Goal: Navigation & Orientation: Find specific page/section

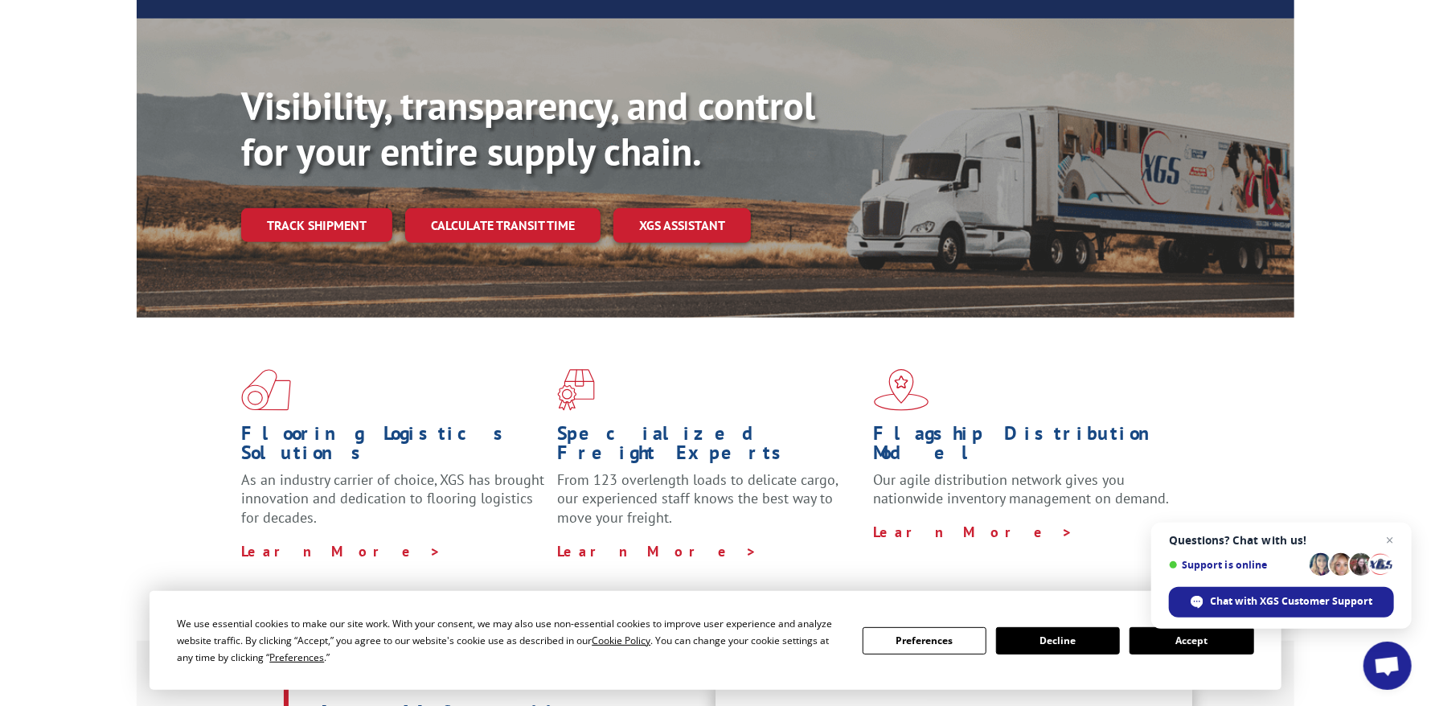
scroll to position [401, 0]
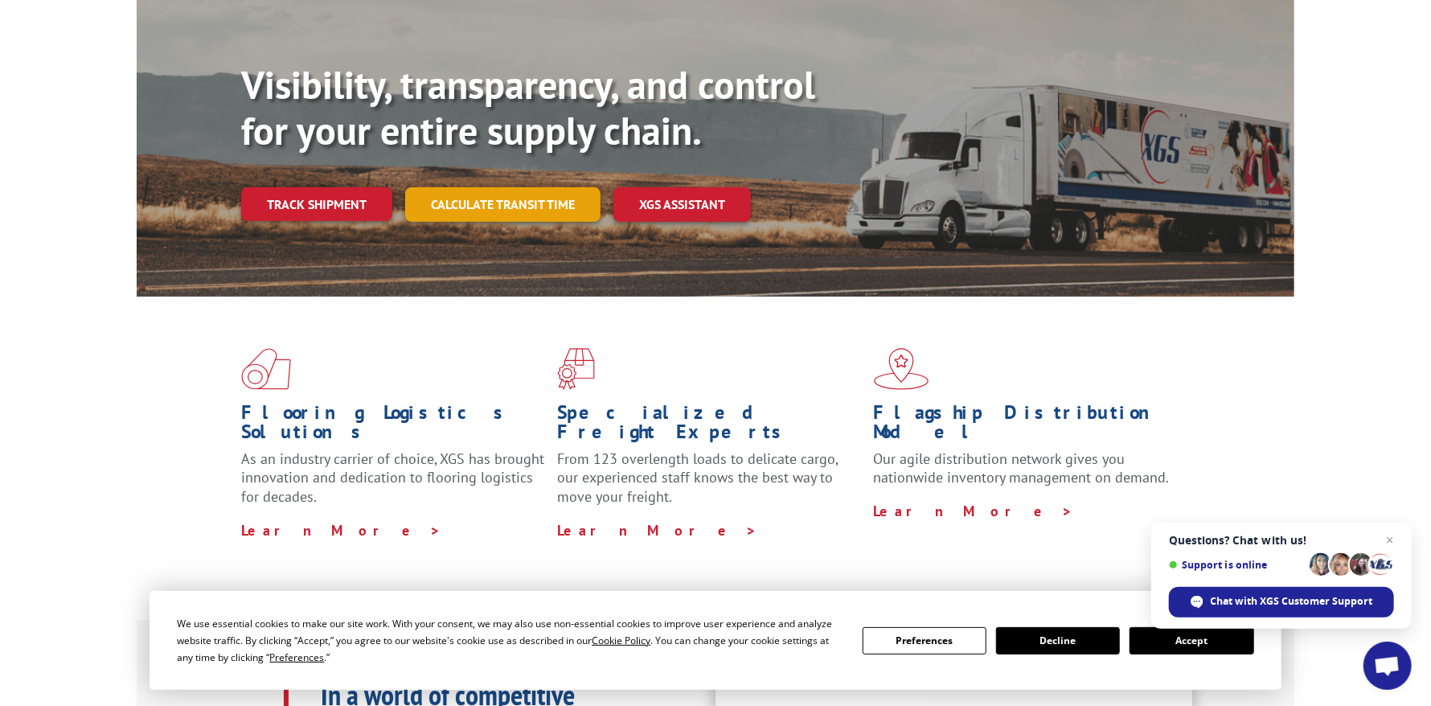
click at [539, 187] on link "Calculate transit time" at bounding box center [502, 204] width 195 height 35
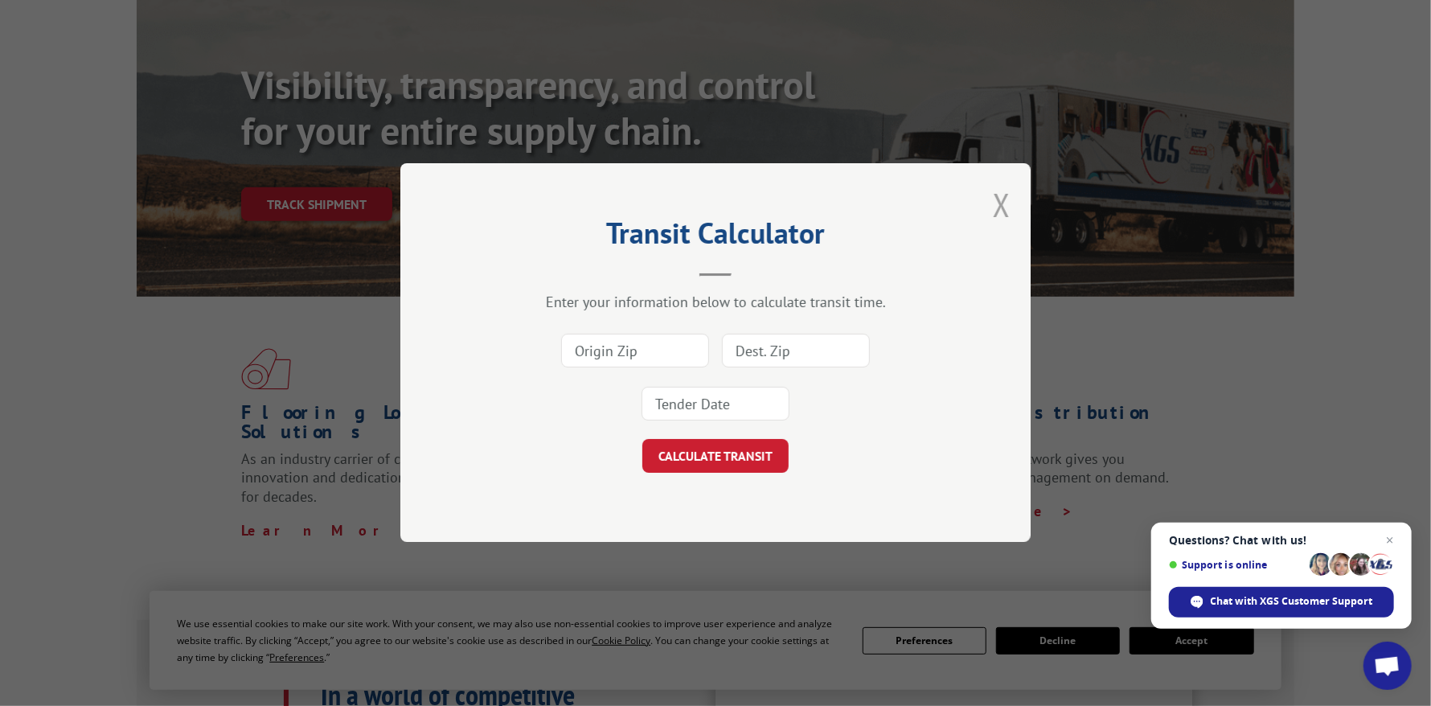
click at [1002, 203] on button "Close modal" at bounding box center [1002, 204] width 18 height 43
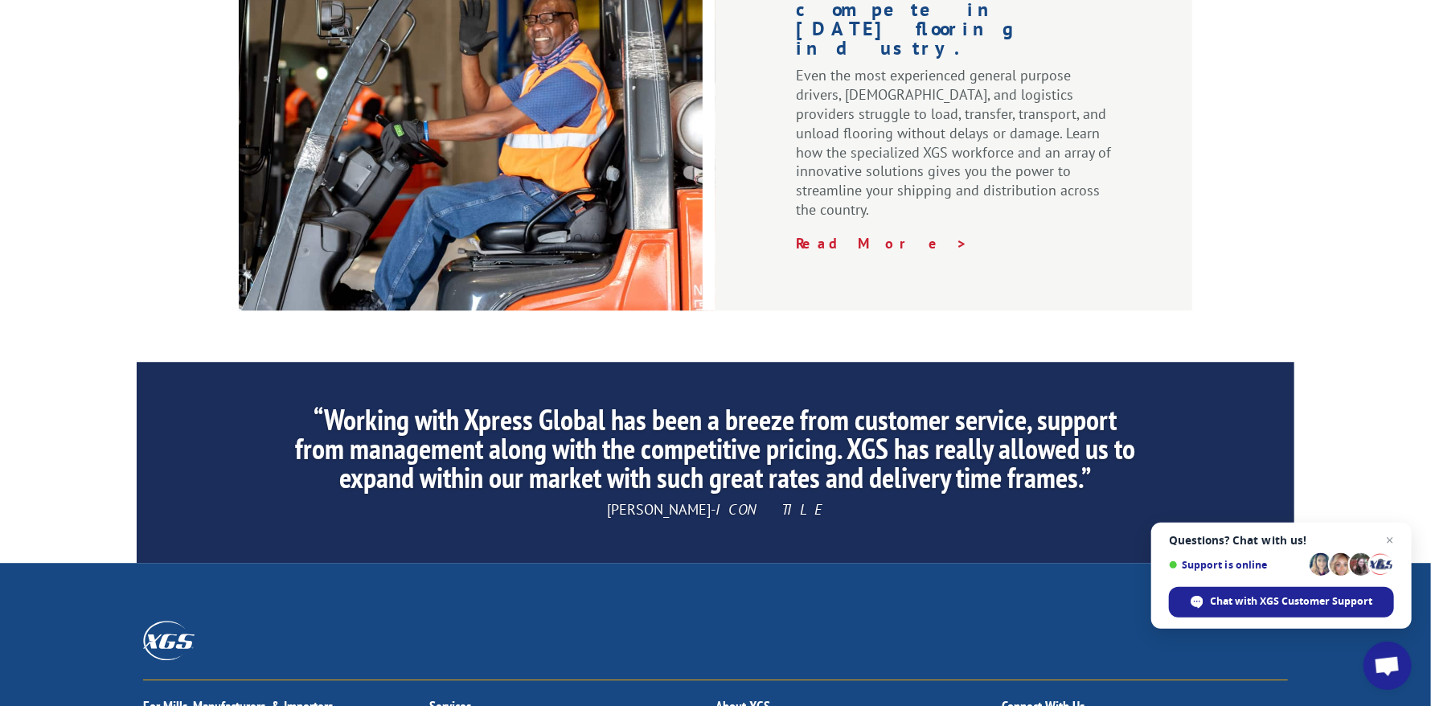
scroll to position [2721, 0]
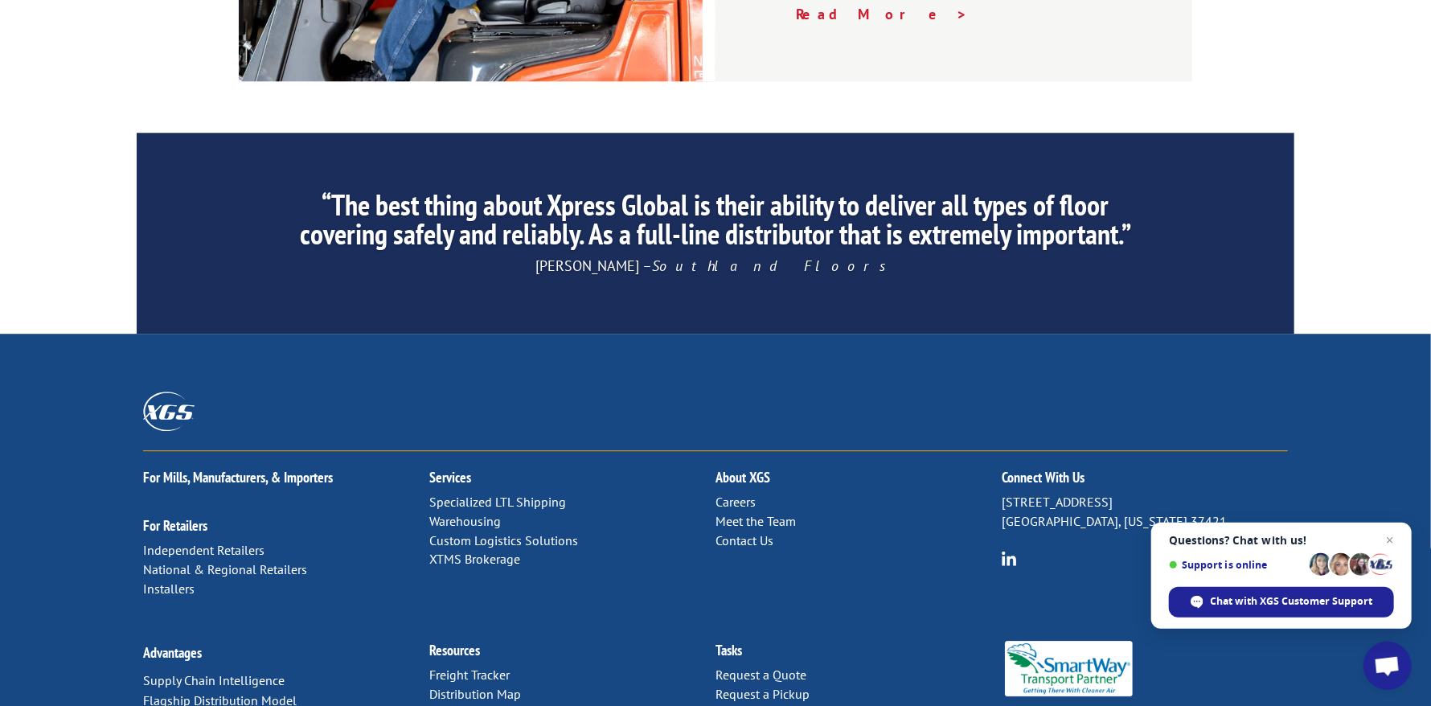
click at [494, 686] on link "Distribution Map" at bounding box center [475, 694] width 92 height 16
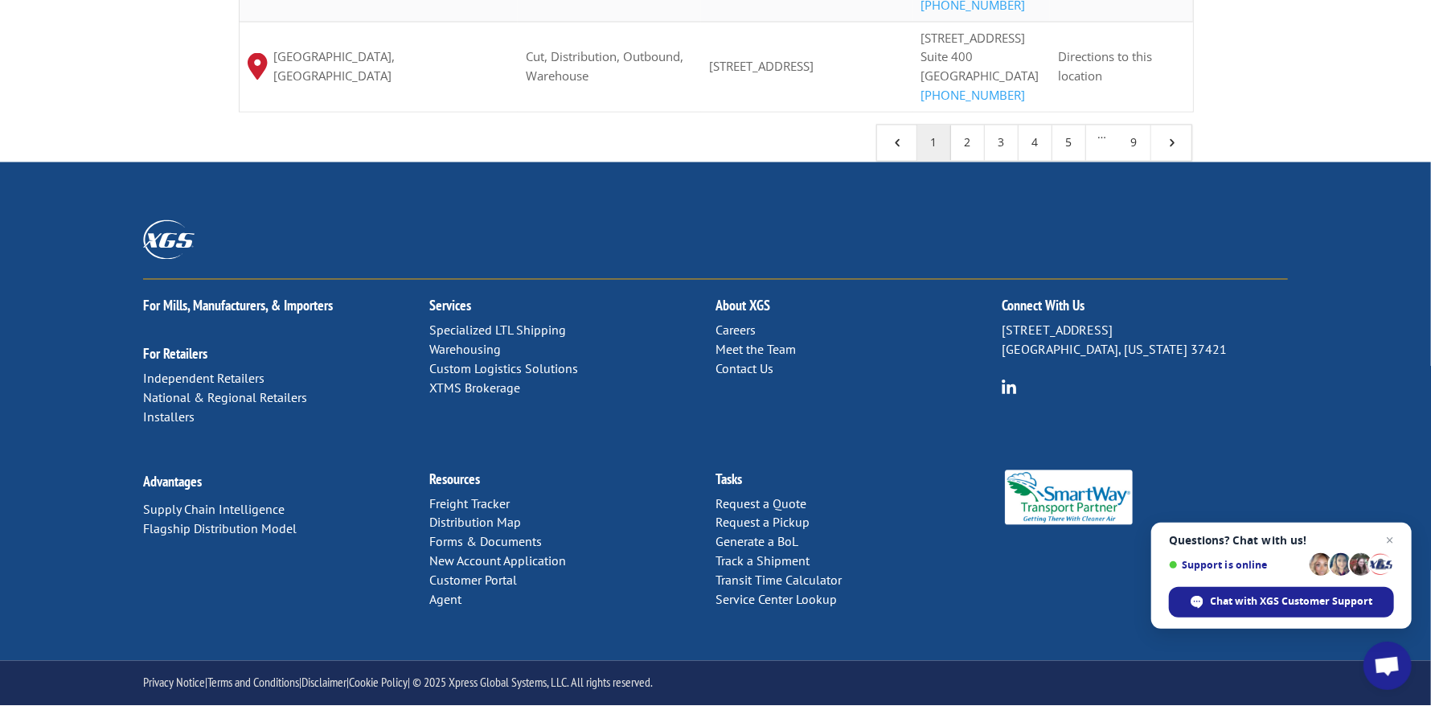
scroll to position [1852, 0]
click at [470, 506] on link "Freight Tracker" at bounding box center [469, 504] width 80 height 16
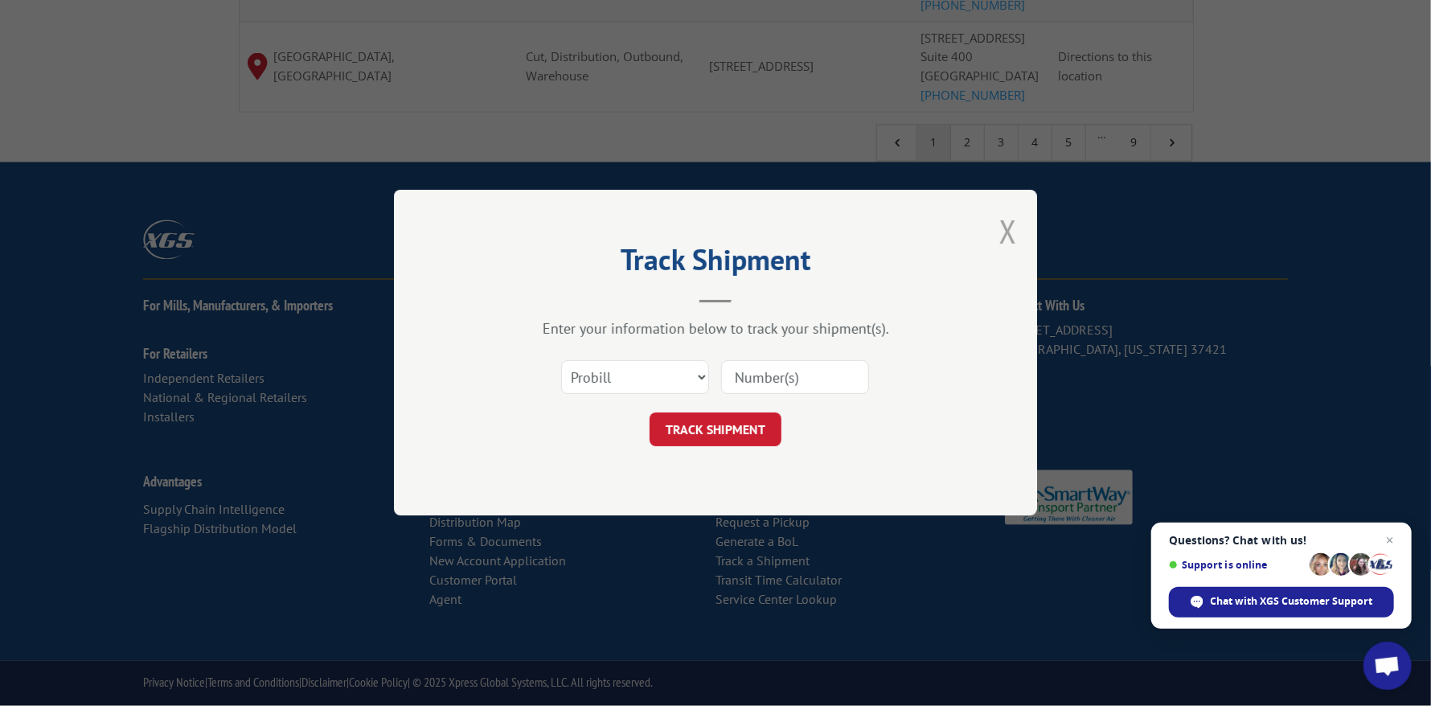
click at [1003, 220] on button "Close modal" at bounding box center [1008, 231] width 18 height 43
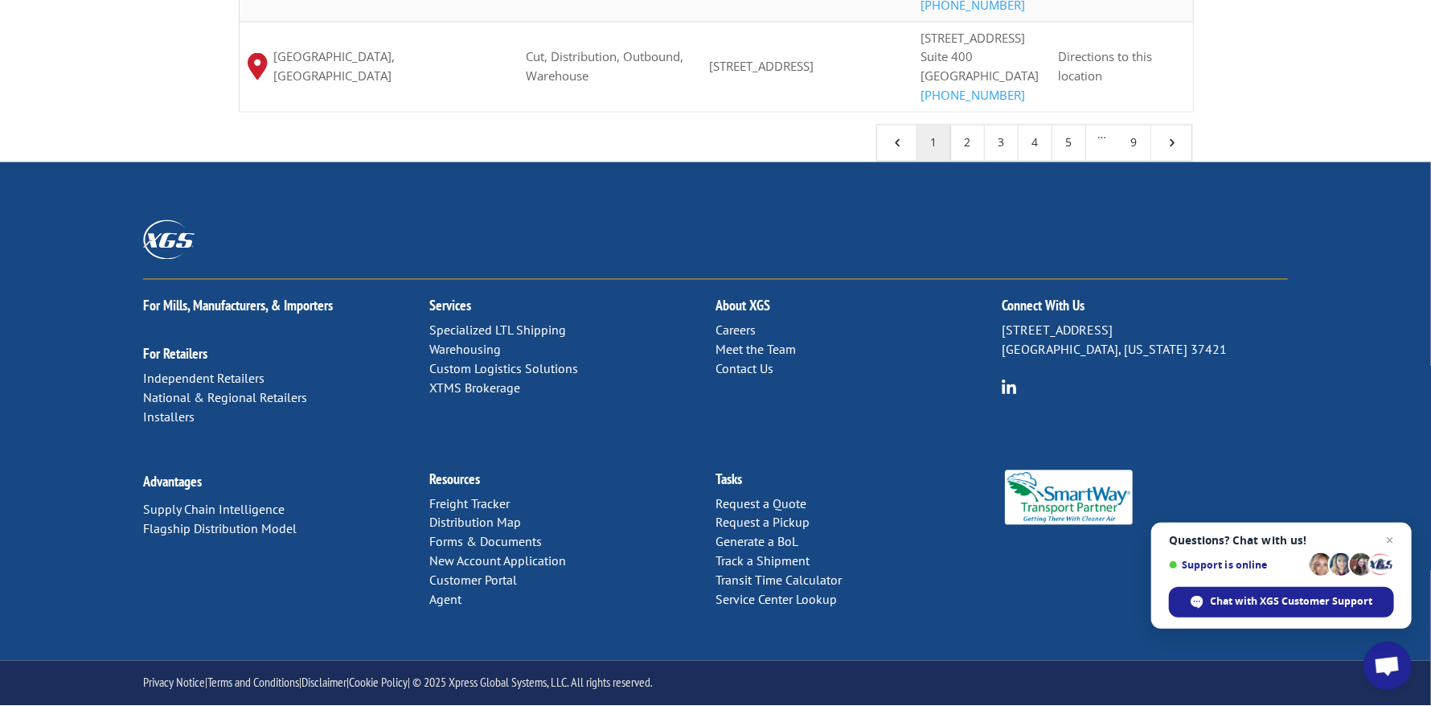
click at [482, 539] on link "Forms & Documents" at bounding box center [485, 542] width 113 height 16
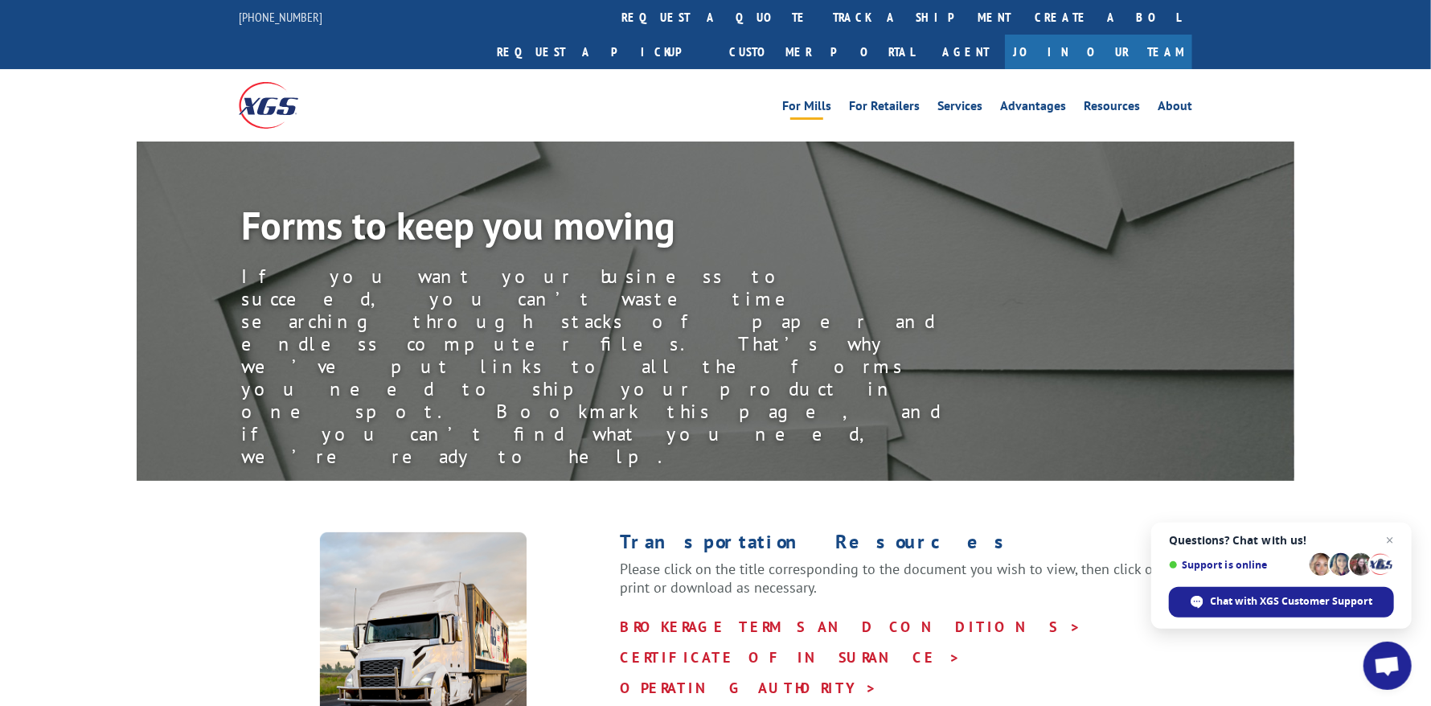
click at [829, 100] on link "For Mills" at bounding box center [806, 109] width 49 height 18
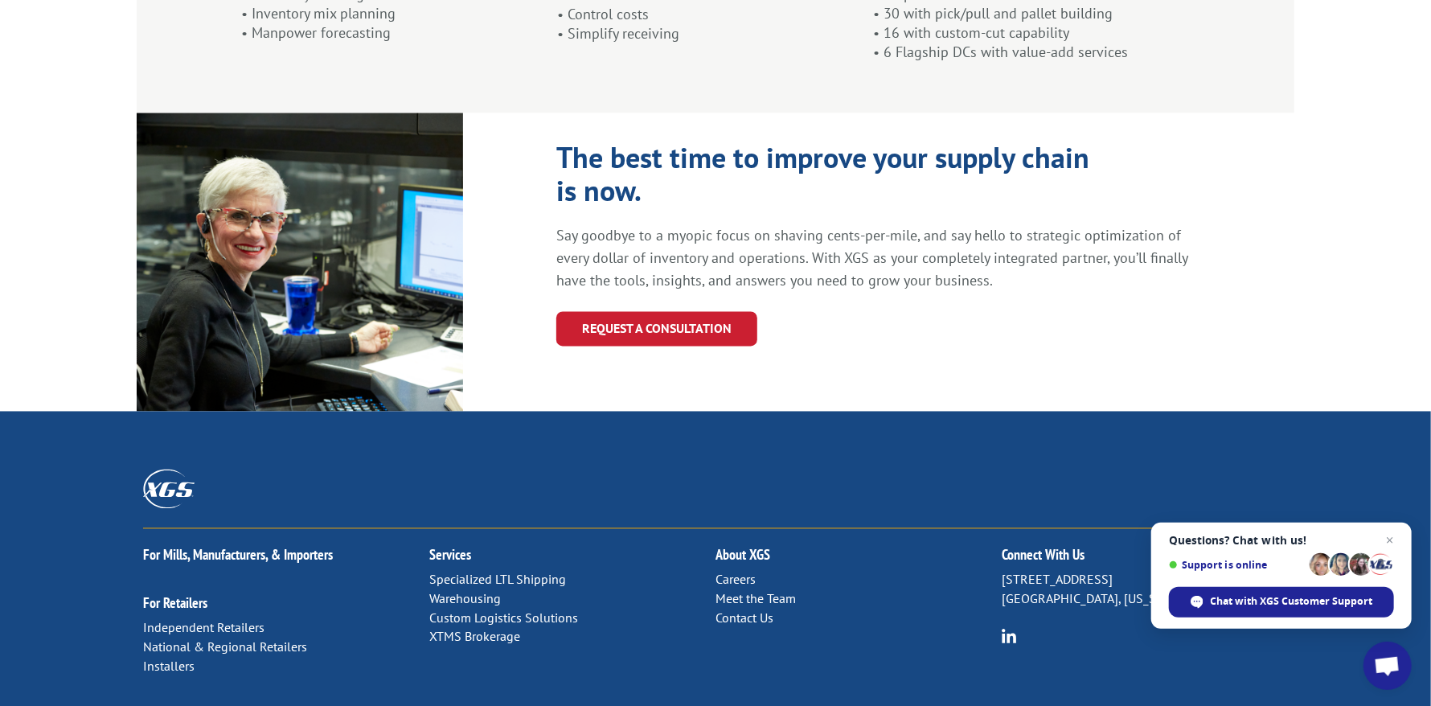
scroll to position [1735, 0]
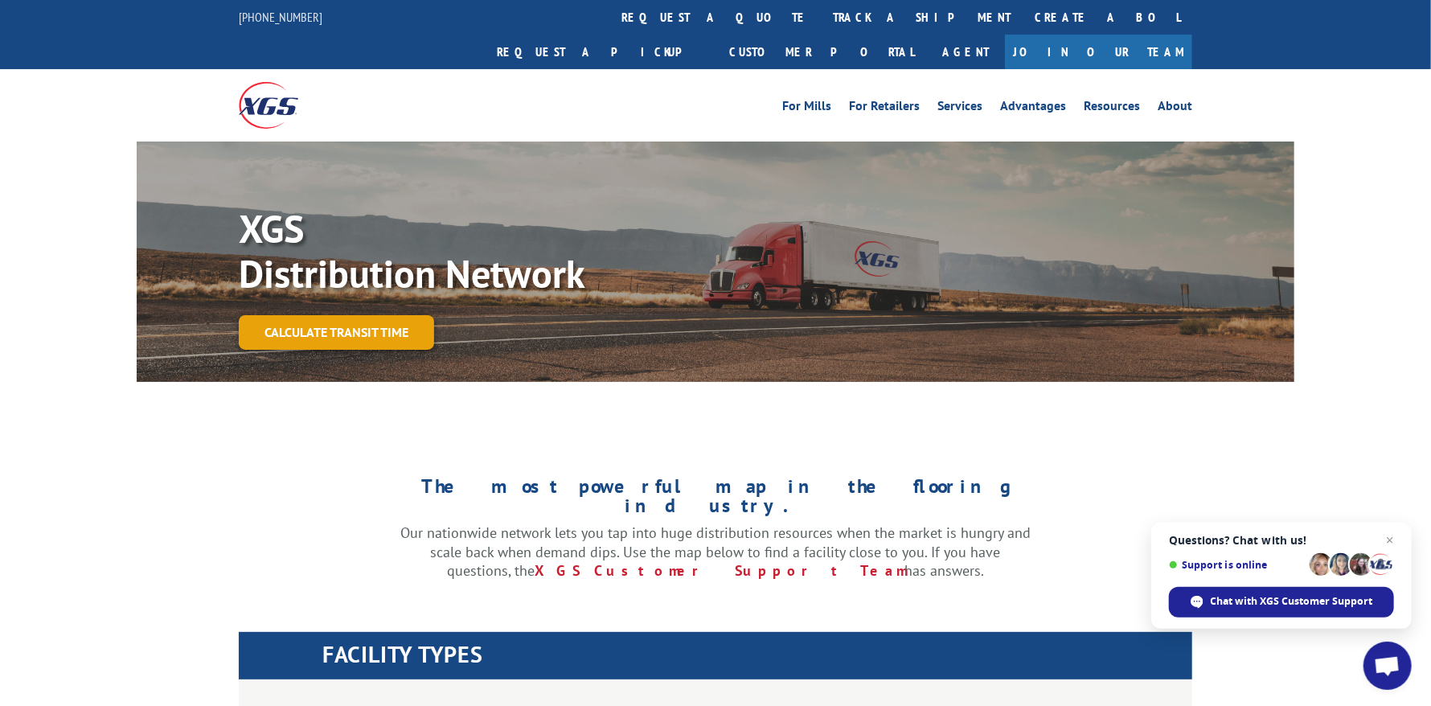
click at [388, 315] on link "Calculate transit time" at bounding box center [336, 332] width 195 height 35
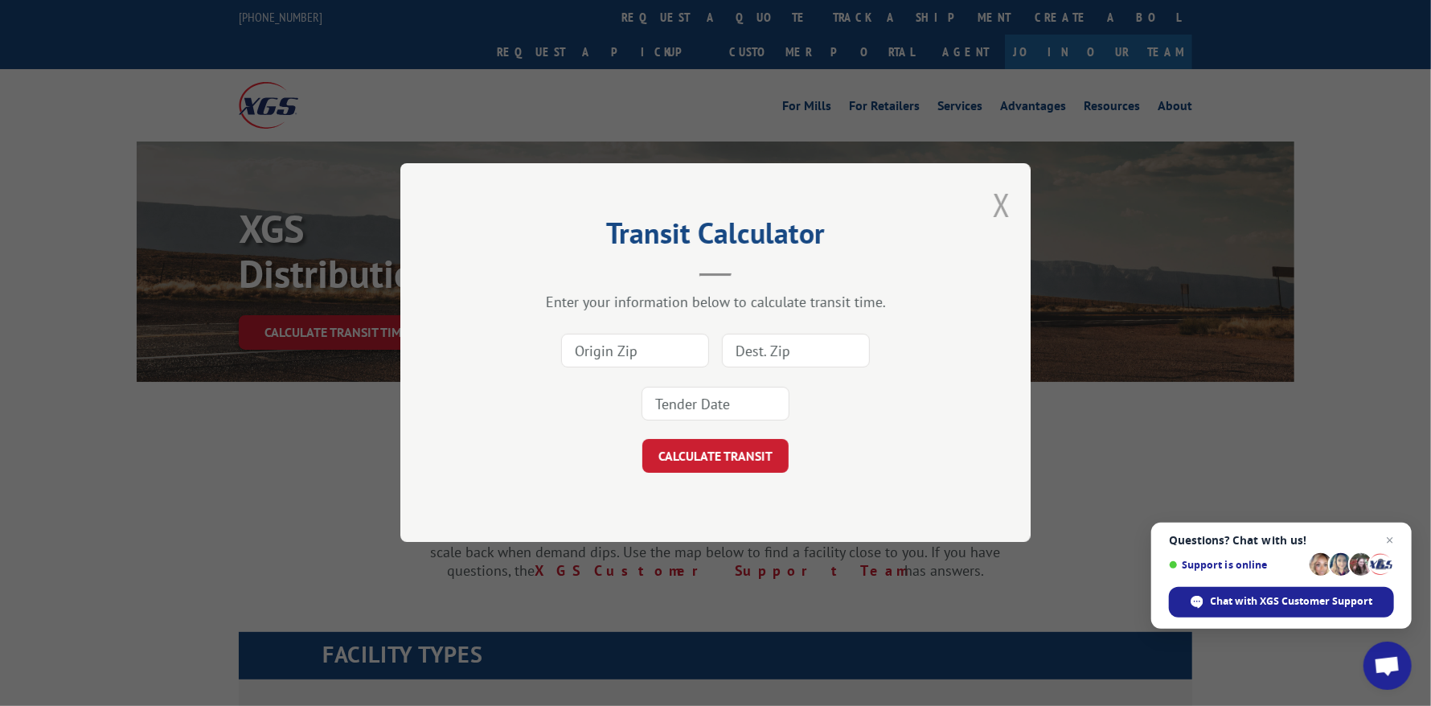
click at [993, 208] on button "Close modal" at bounding box center [1002, 204] width 18 height 43
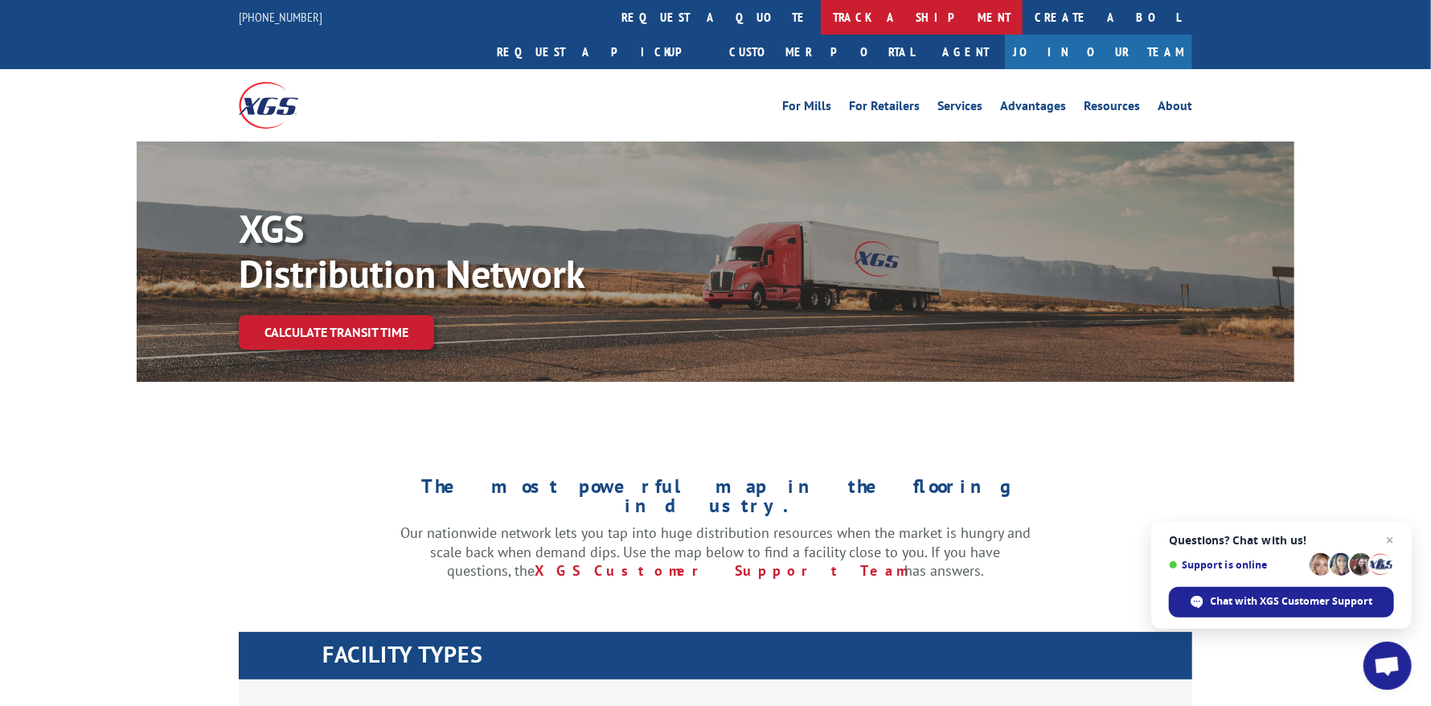
click at [821, 15] on link "track a shipment" at bounding box center [922, 17] width 202 height 35
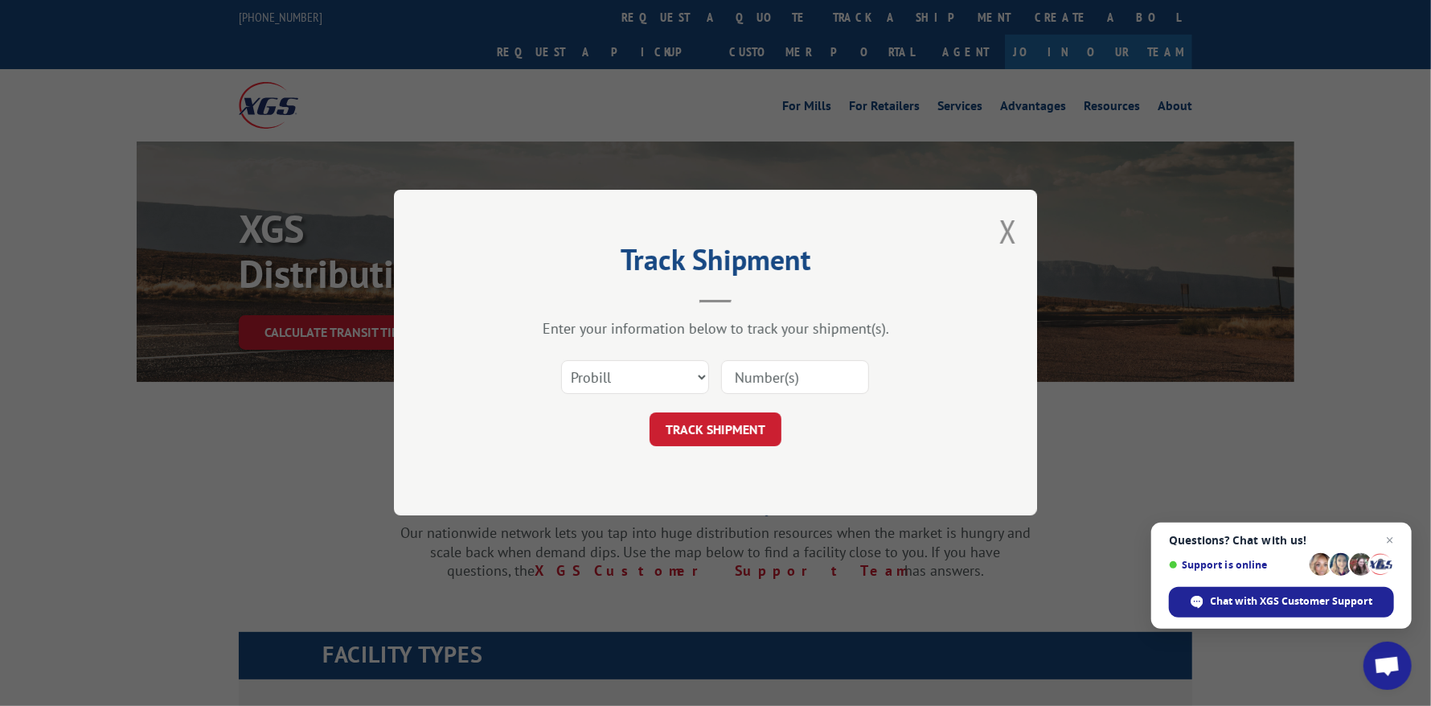
click at [995, 229] on div "Track Shipment Enter your information below to track your shipment(s). Select c…" at bounding box center [715, 353] width 643 height 326
click at [1008, 240] on button "Close modal" at bounding box center [1008, 231] width 18 height 43
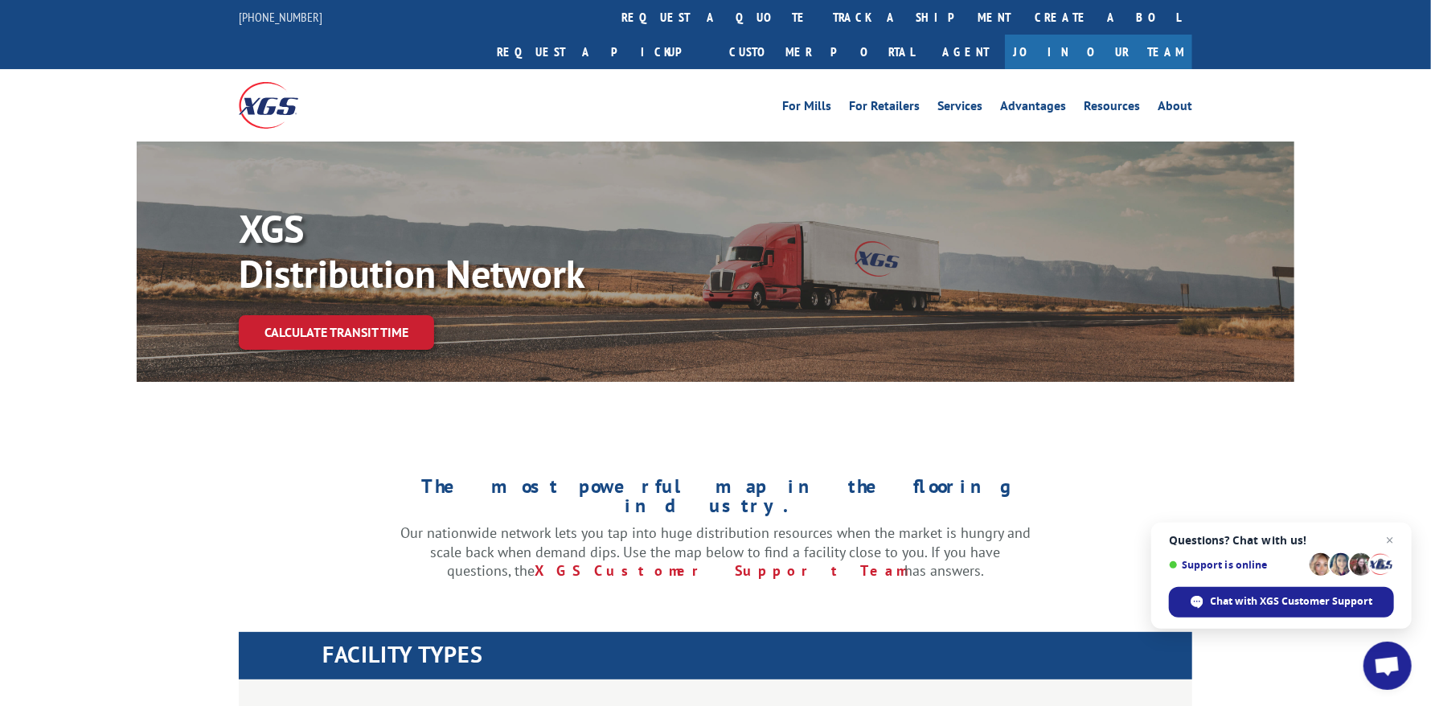
click at [1113, 93] on ul "For Mills For Retailers Services Advantages Resources About" at bounding box center [987, 105] width 428 height 24
click at [1117, 100] on link "Resources" at bounding box center [1112, 109] width 56 height 18
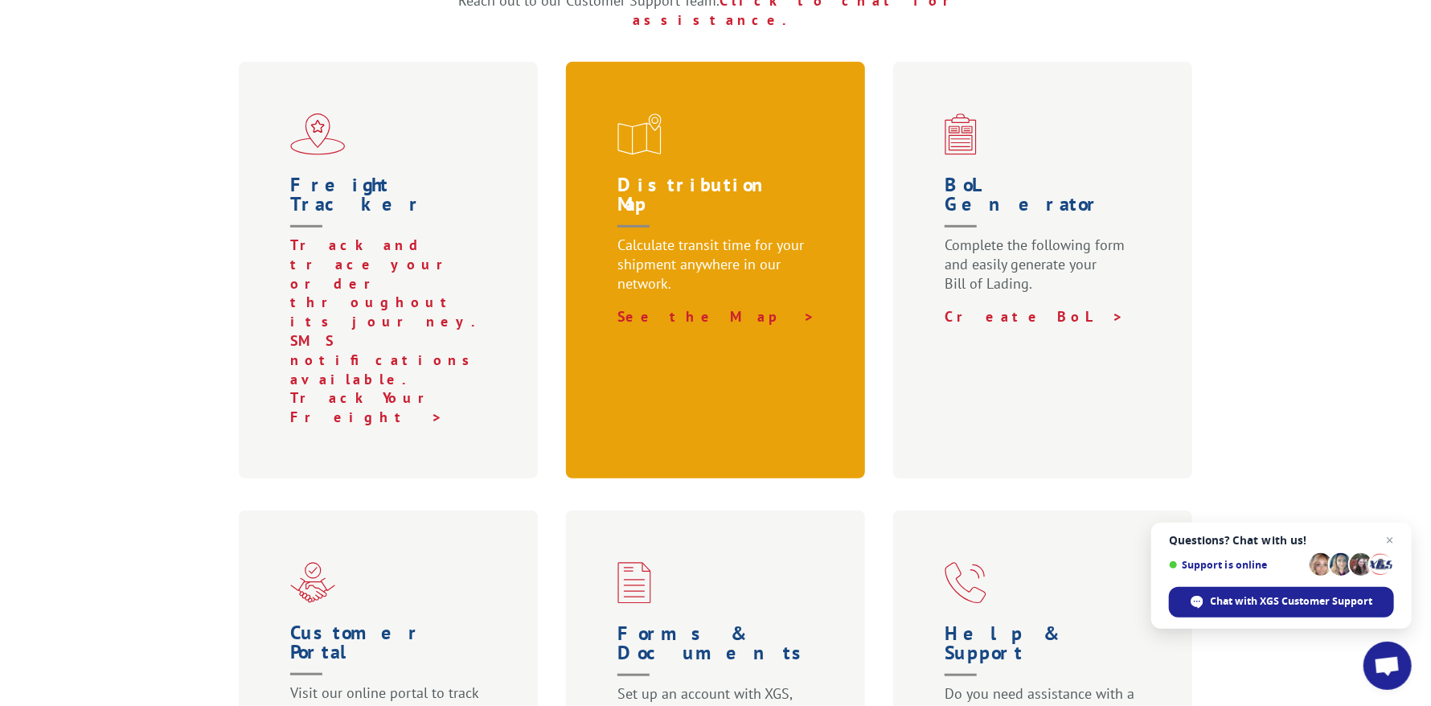
scroll to position [562, 0]
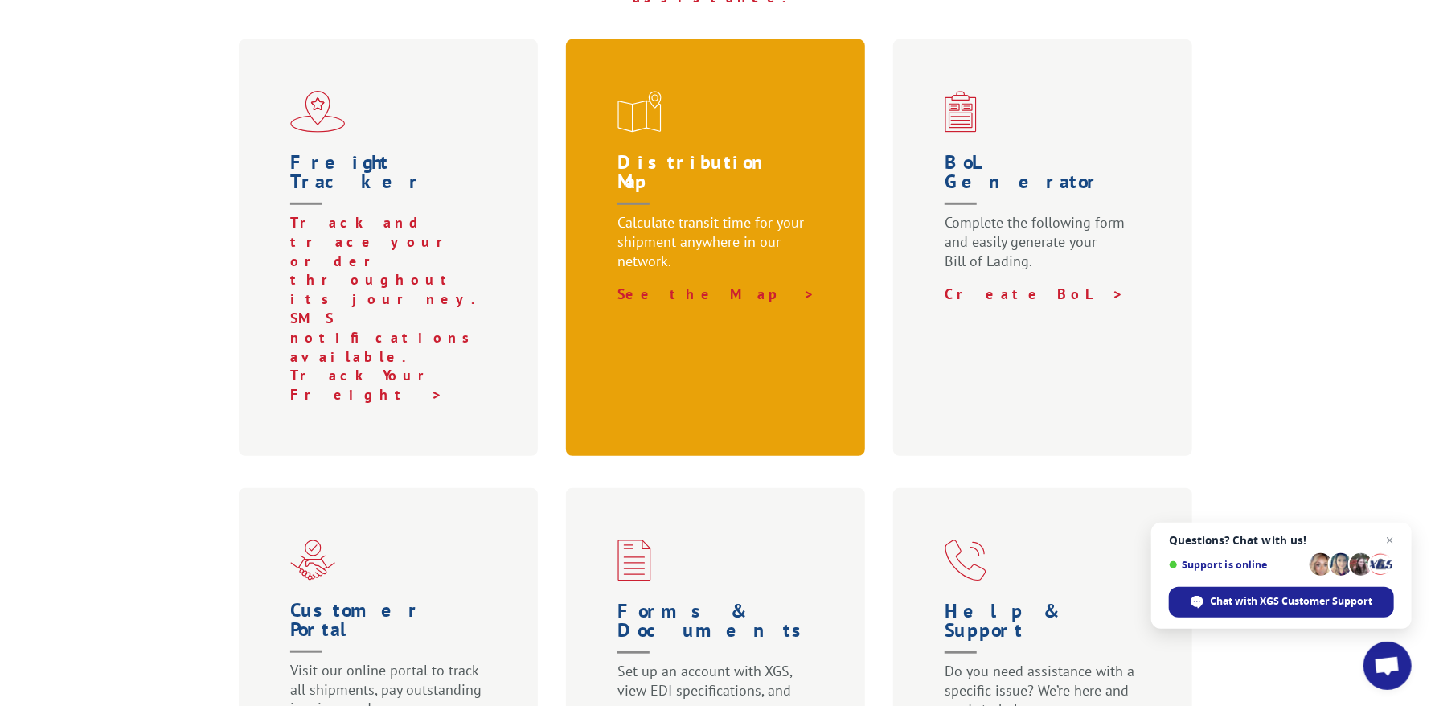
click at [667, 213] on p "Calculate transit time for your shipment anywhere in our network." at bounding box center [718, 249] width 203 height 72
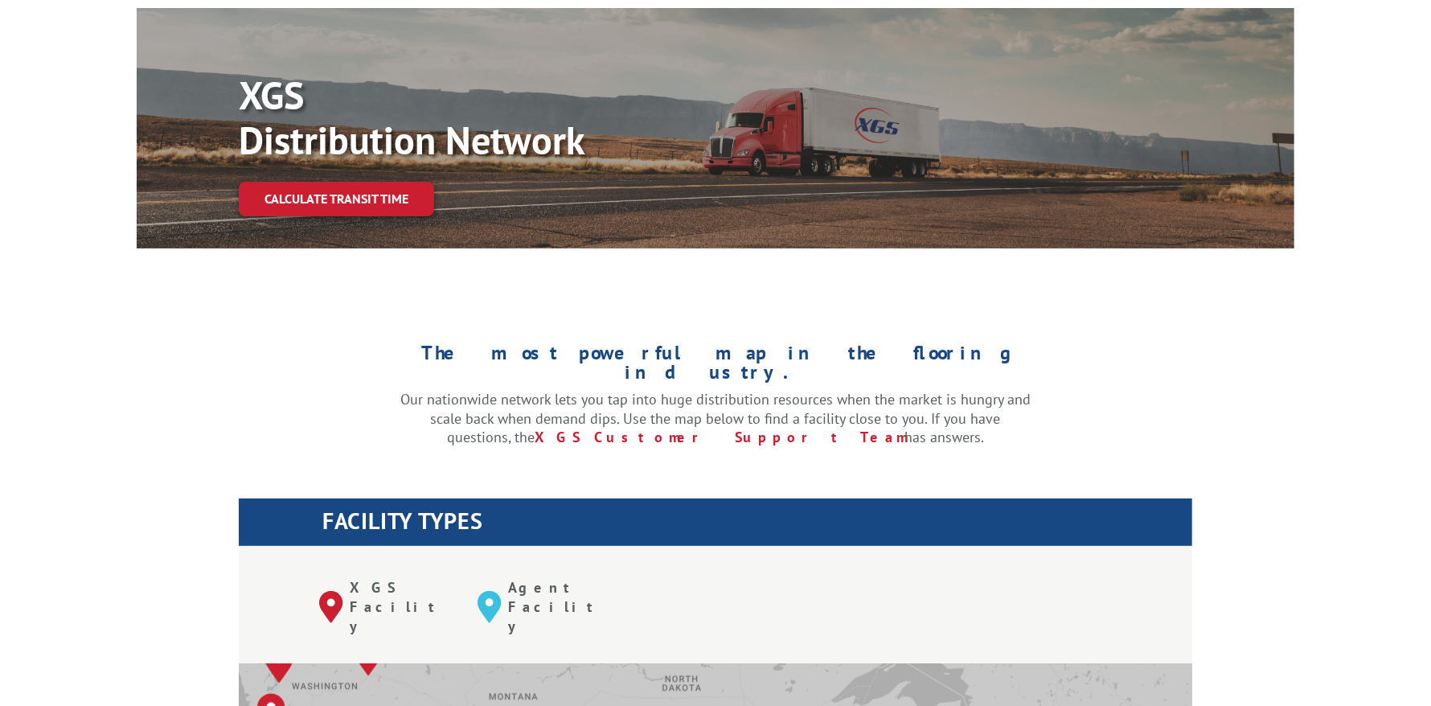
scroll to position [482, 0]
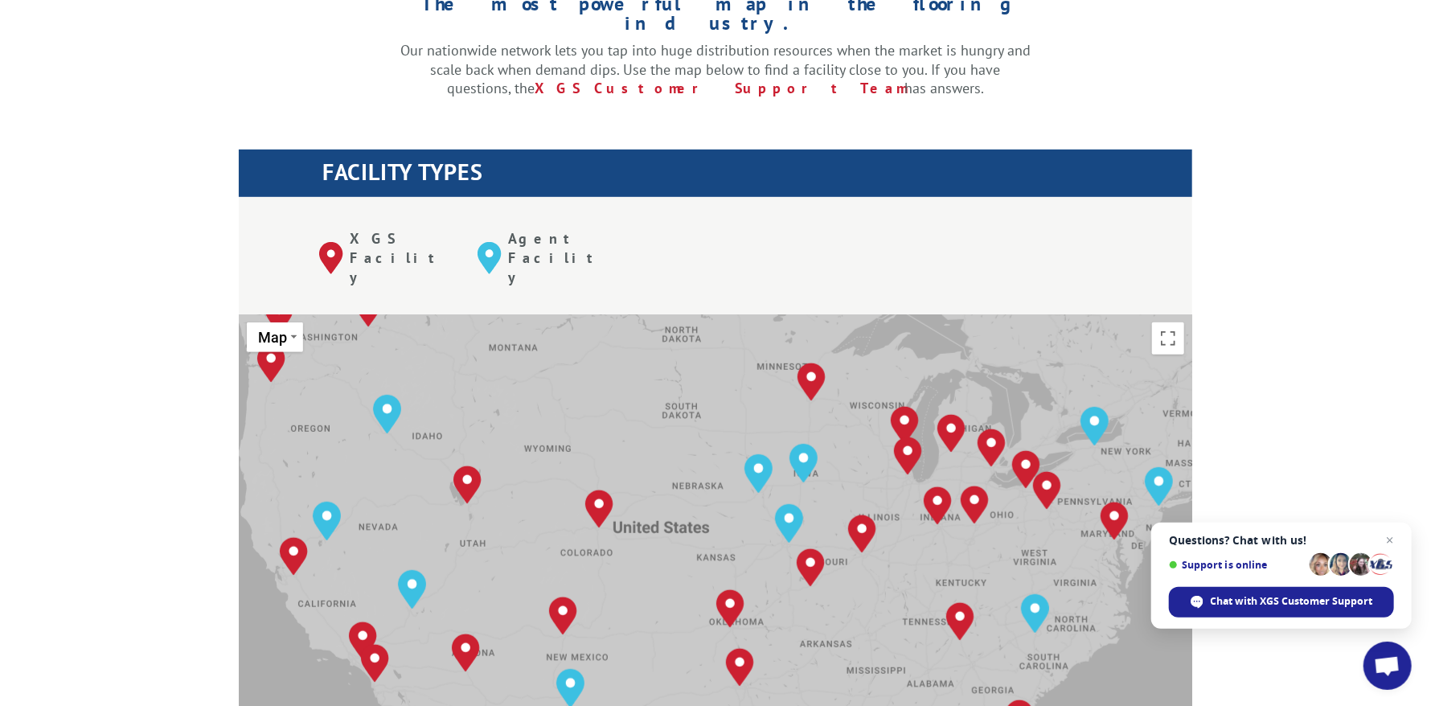
click at [367, 229] on p "XGS Facility" at bounding box center [402, 257] width 104 height 57
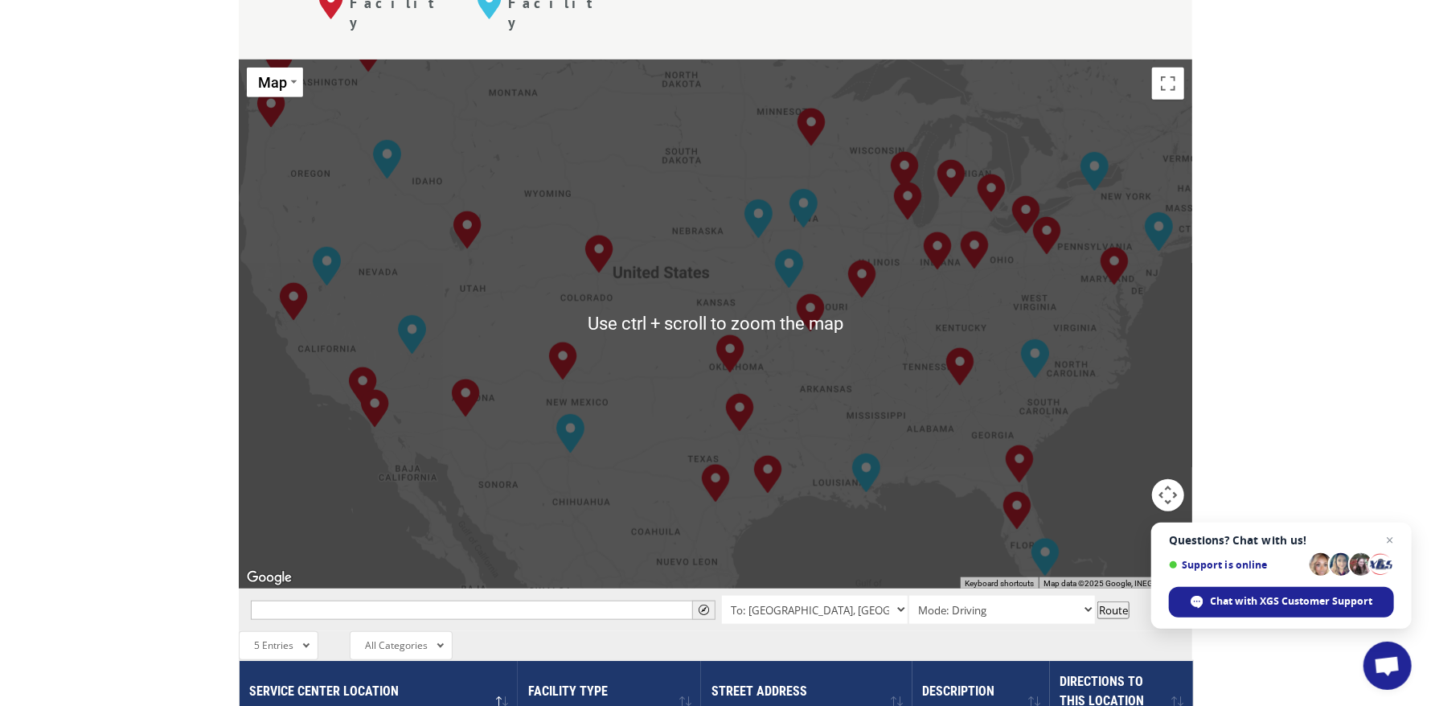
scroll to position [803, 0]
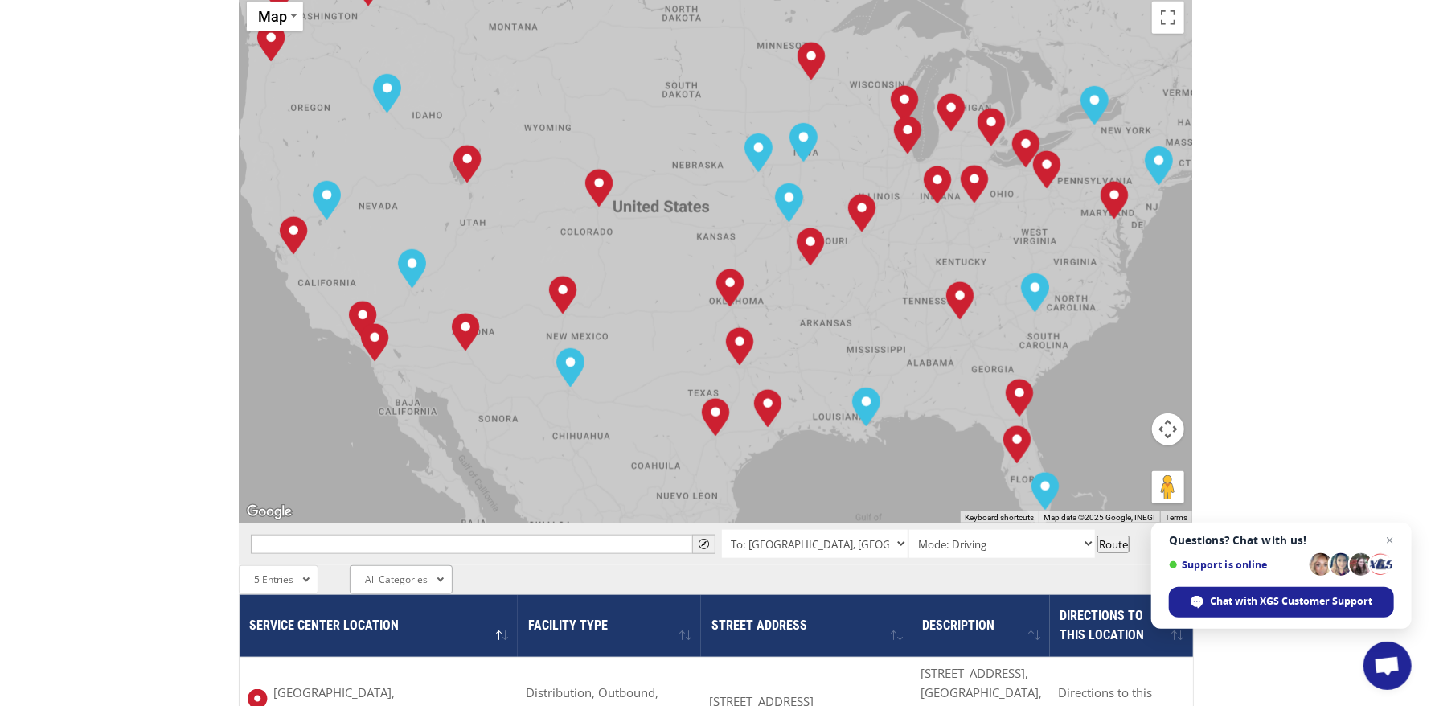
click at [396, 572] on span "All Categories" at bounding box center [396, 579] width 63 height 14
click at [416, 679] on li "Warehouse" at bounding box center [403, 692] width 104 height 27
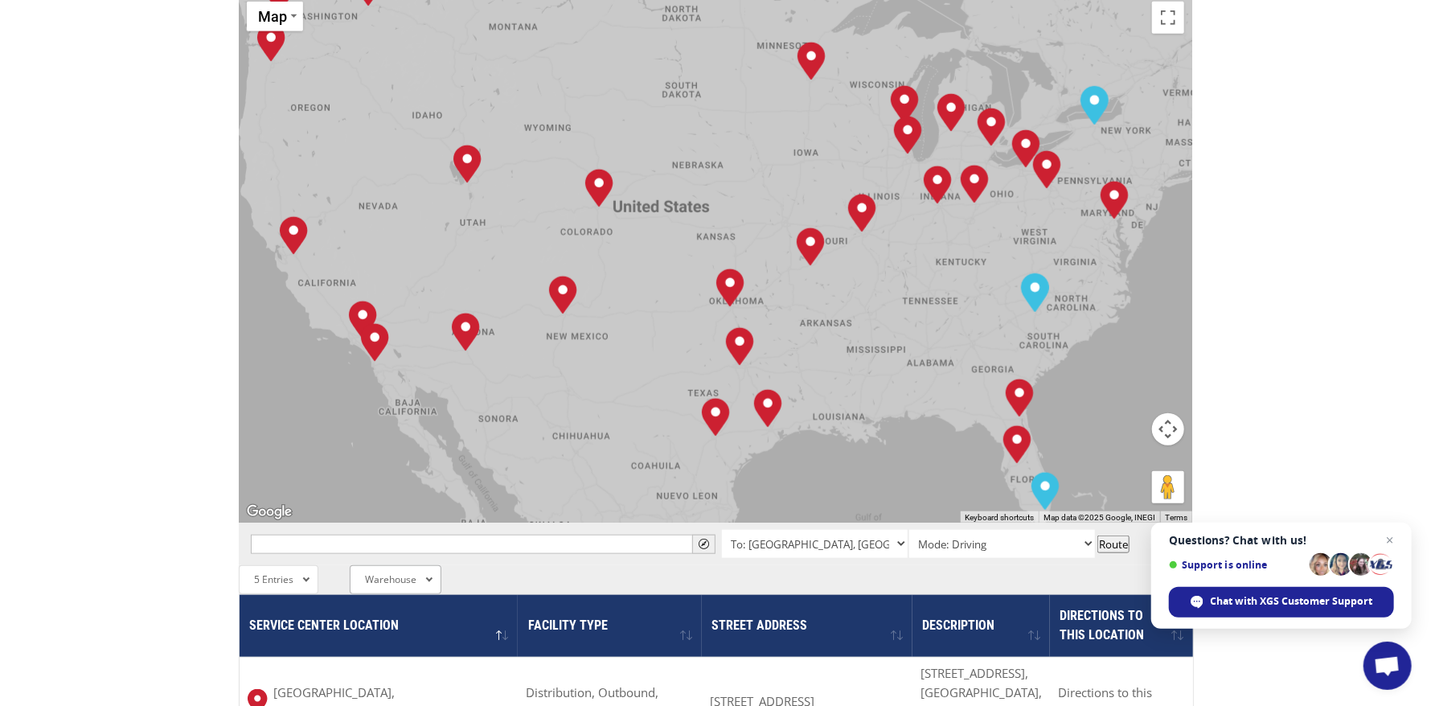
click at [422, 565] on div "Warehouse All Categories Distribution Outbound Warehouse Cut Consolidation" at bounding box center [396, 579] width 92 height 29
click at [413, 651] on li "Outbound" at bounding box center [401, 664] width 100 height 27
click at [404, 565] on div "Outbound All Categories Distribution Outbound Warehouse Cut Consolidation" at bounding box center [392, 579] width 84 height 29
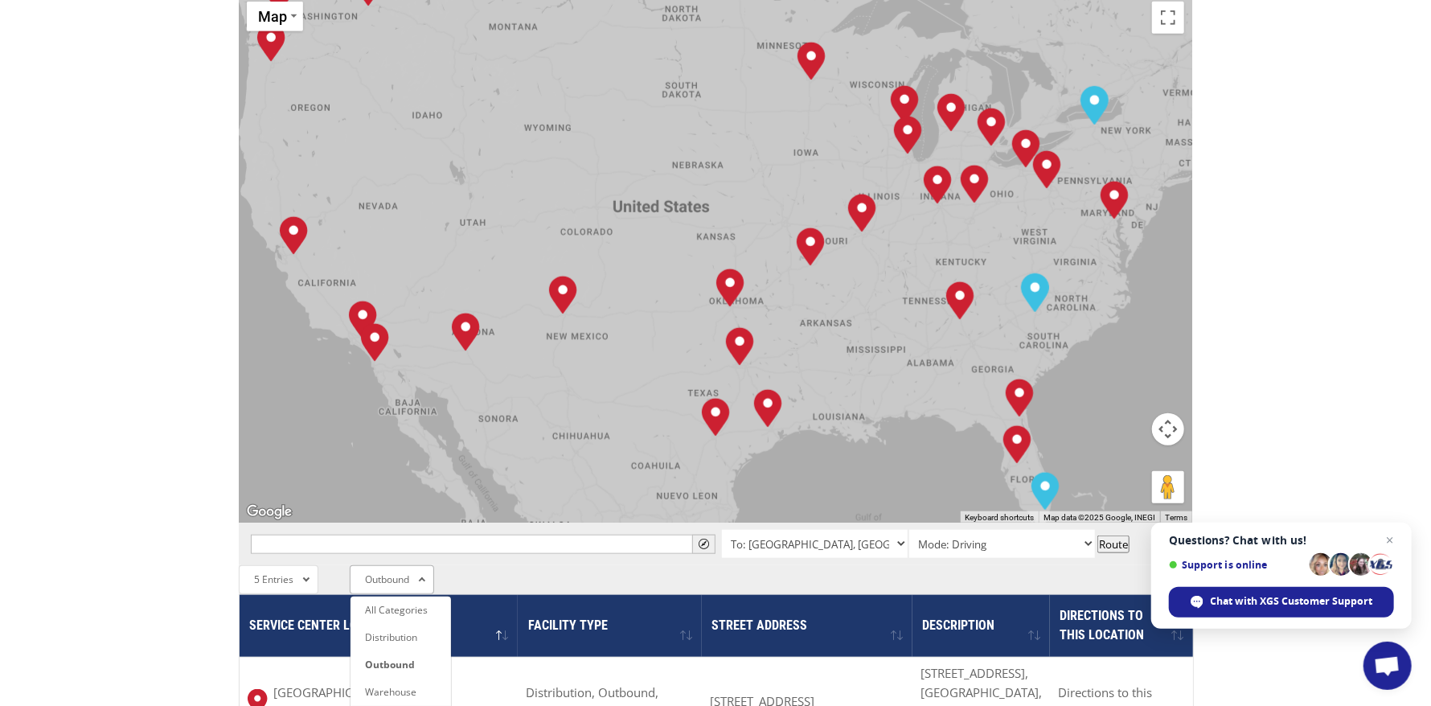
click at [413, 705] on li "Cut" at bounding box center [401, 719] width 100 height 27
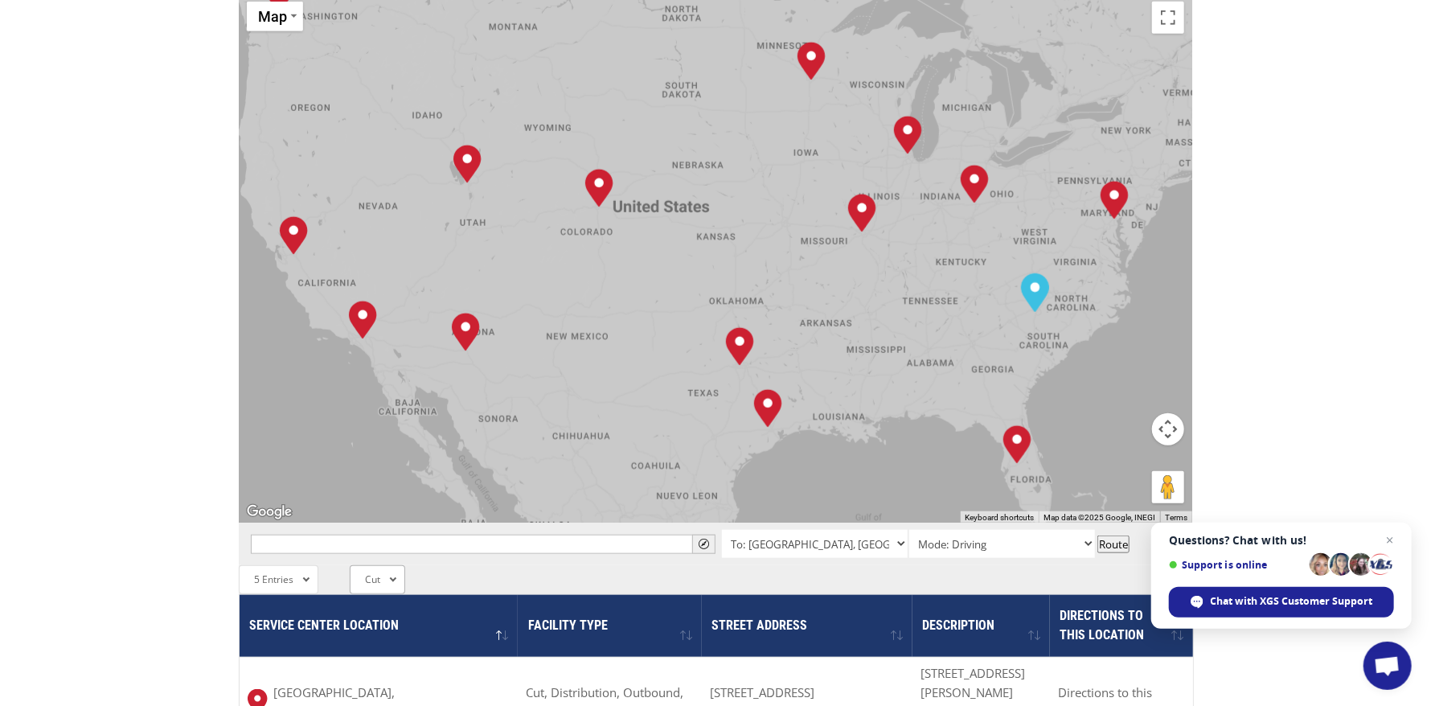
click at [388, 565] on div "Cut All Categories Distribution Outbound Warehouse Cut Consolidation" at bounding box center [377, 579] width 55 height 29
click at [392, 597] on li "All Categories" at bounding box center [401, 610] width 100 height 27
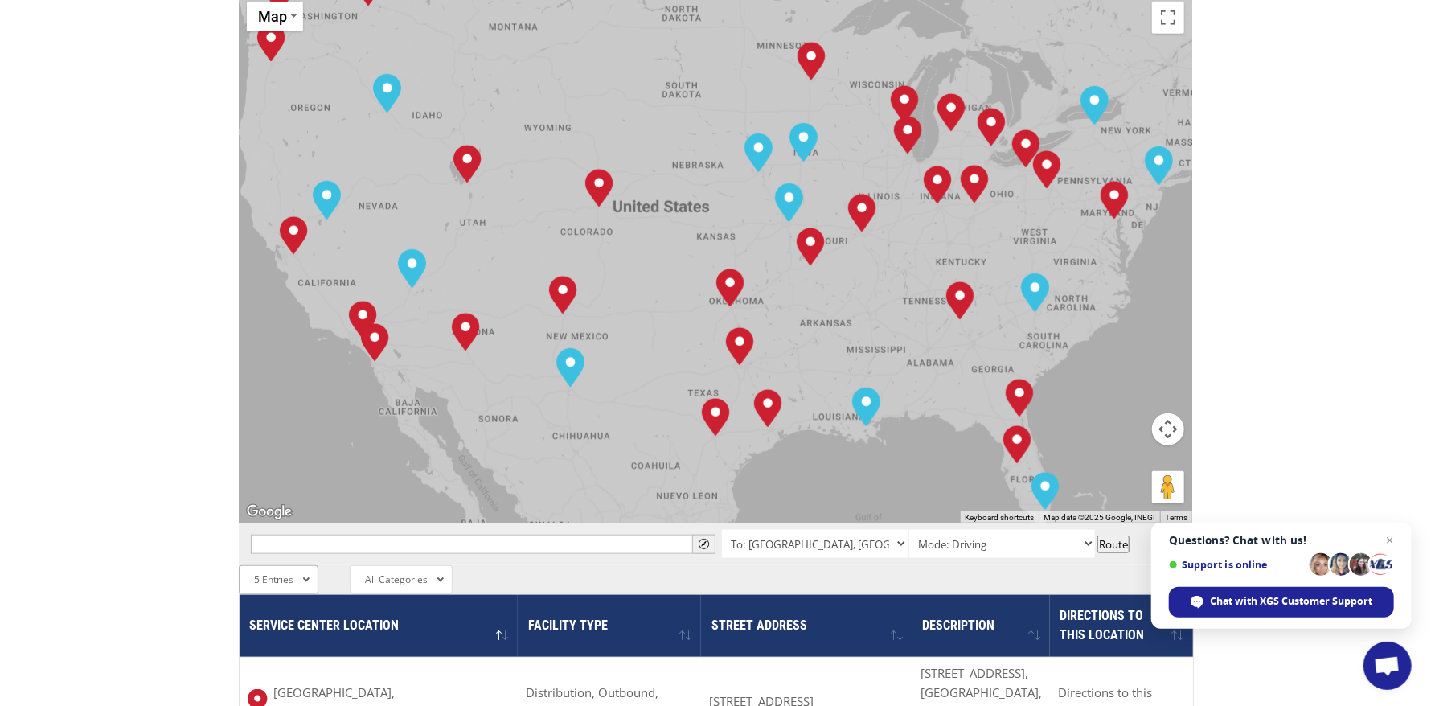
click at [308, 565] on div "5 Entries All Entries 2 Entries 5 Entries 10 Entries 25 Entries 50 Entries 100 …" at bounding box center [279, 579] width 80 height 29
click at [278, 597] on li "All Entries" at bounding box center [284, 610] width 88 height 27
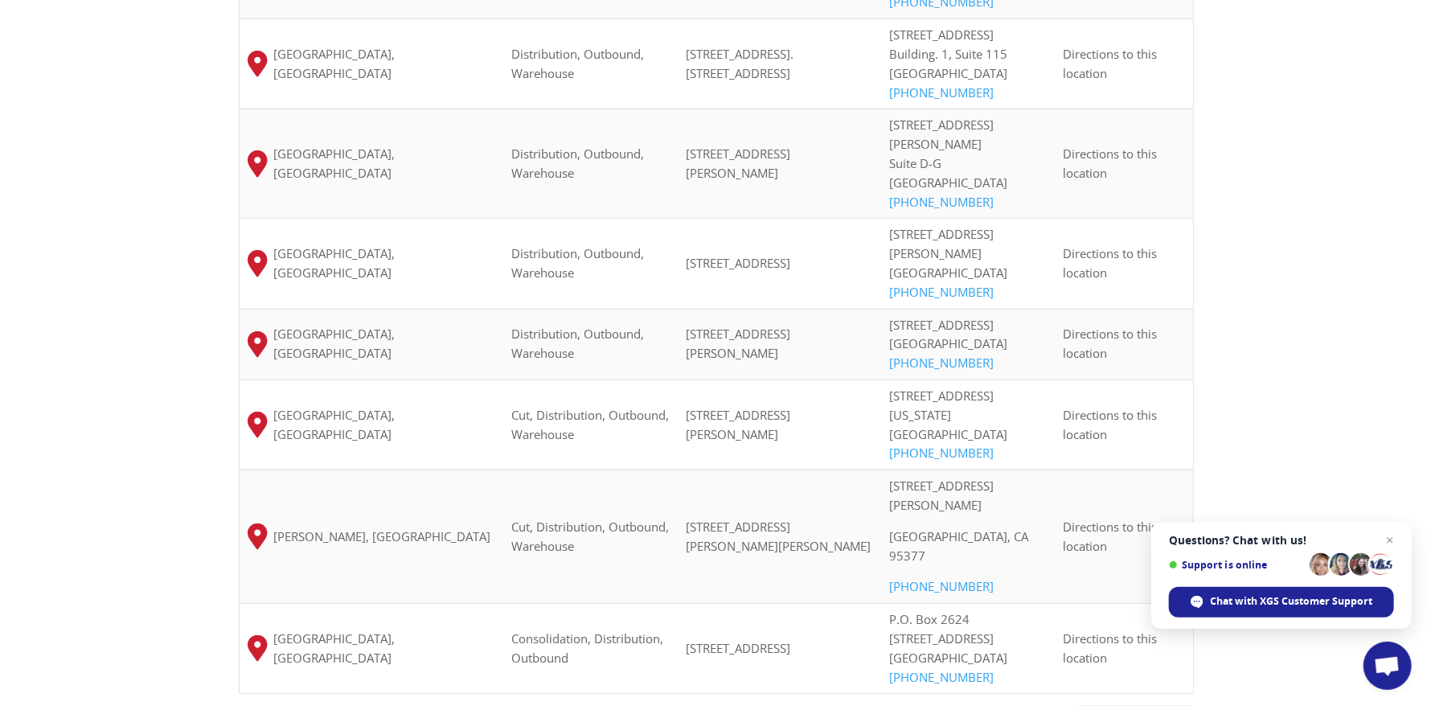
scroll to position [4502, 0]
